Goal: Task Accomplishment & Management: Manage account settings

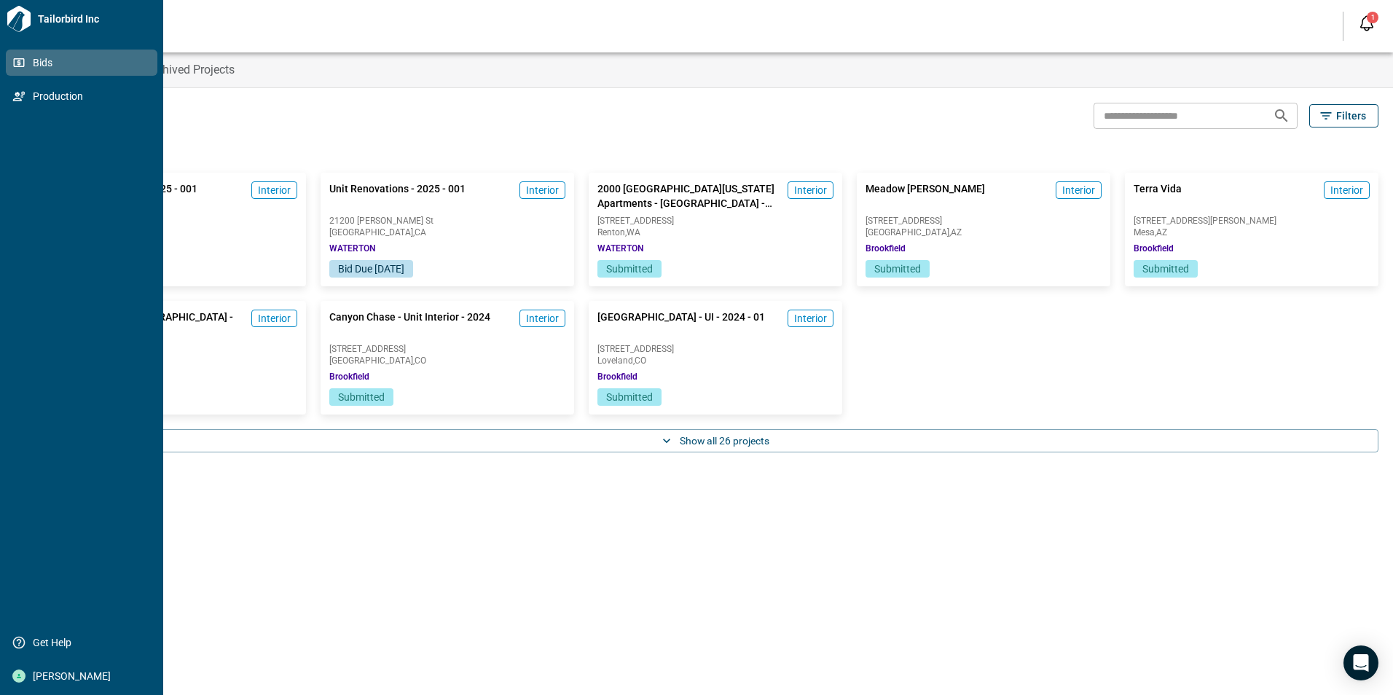
click at [40, 52] on link "Bids" at bounding box center [82, 63] width 152 height 26
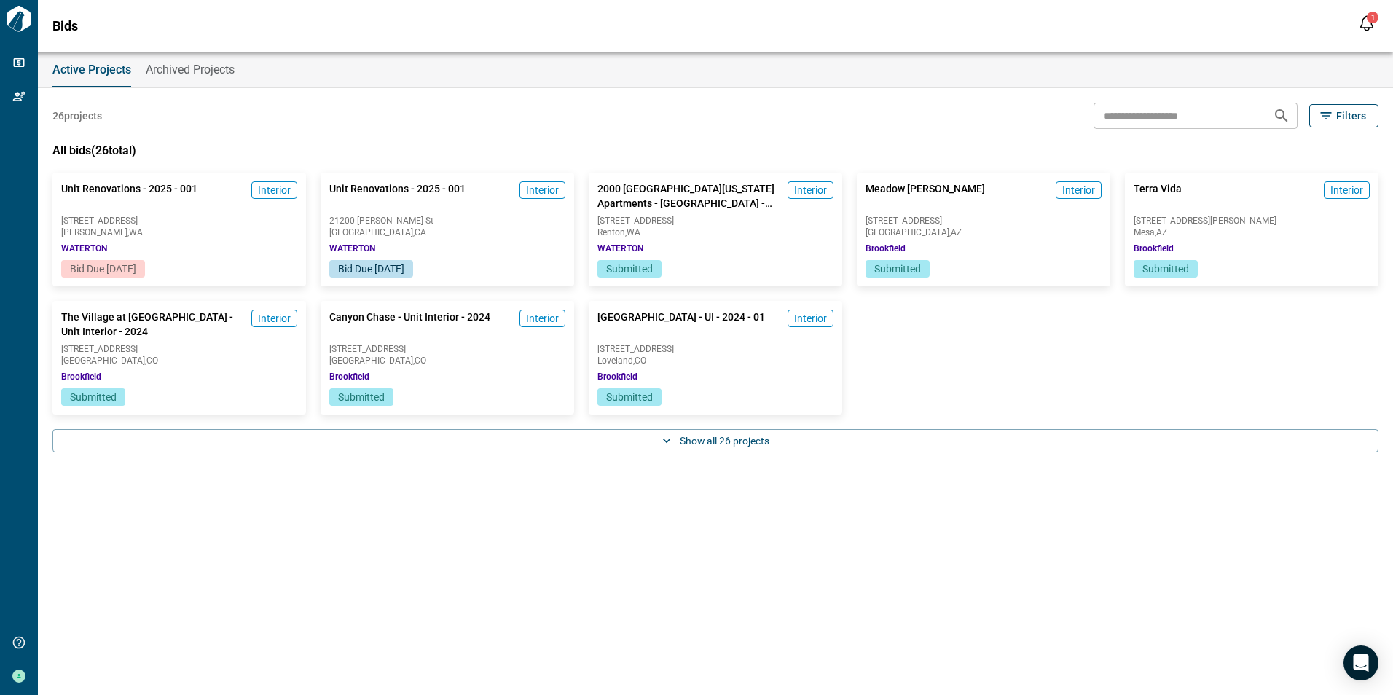
click at [320, 96] on div "26 projects ​ Filters All bids ( 26 total) Unit Renovations - 2025 - 001 Interi…" at bounding box center [715, 281] width 1326 height 386
click at [668, 438] on icon "button" at bounding box center [666, 441] width 15 height 15
click at [136, 267] on span "Bid Due [DATE]" at bounding box center [101, 270] width 67 height 12
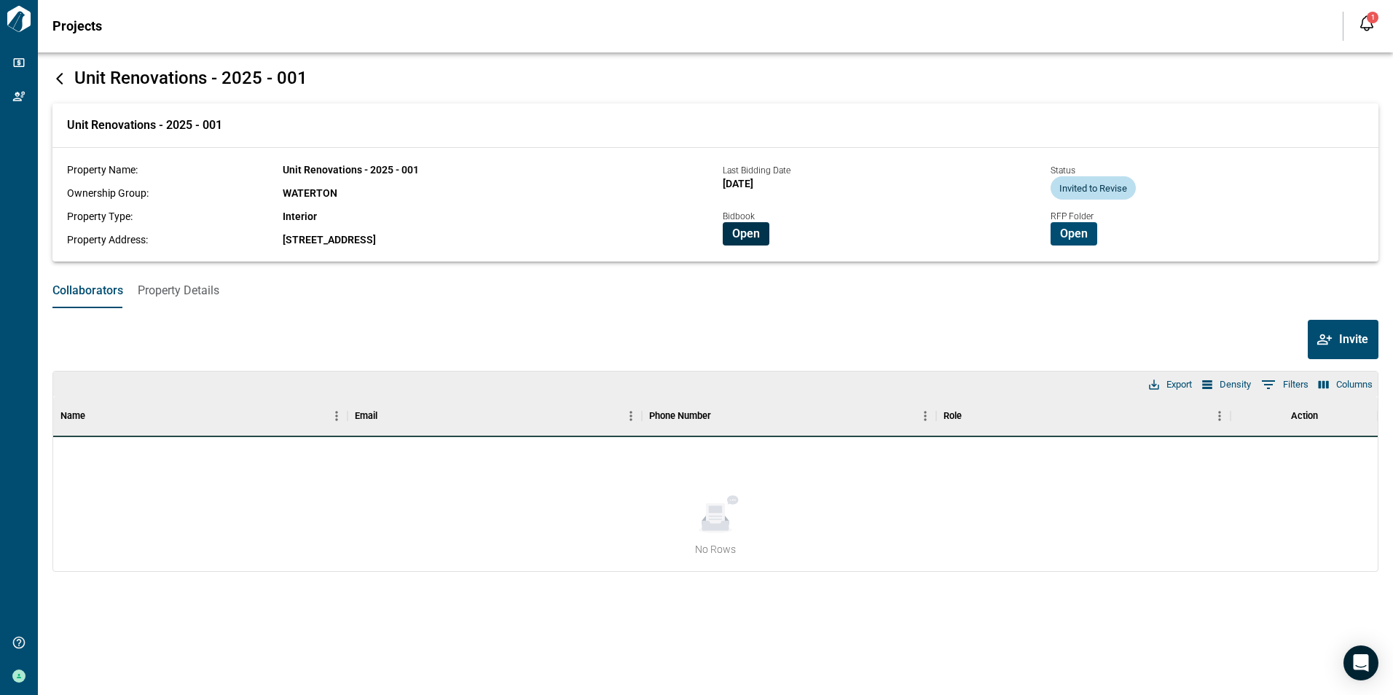
click at [734, 230] on span "Open" at bounding box center [746, 234] width 28 height 15
click at [936, 209] on div "Last Bidding Date Fri 26 Sep 2025 Bidbook Open" at bounding box center [877, 195] width 345 height 101
click at [570, 152] on div "Unit Renovations - 2025 - 001 Property Name: Unit Renovations - 2025 - 001 Owne…" at bounding box center [715, 182] width 1326 height 158
click at [735, 234] on span "Open" at bounding box center [746, 234] width 28 height 15
